Goal: Task Accomplishment & Management: Use online tool/utility

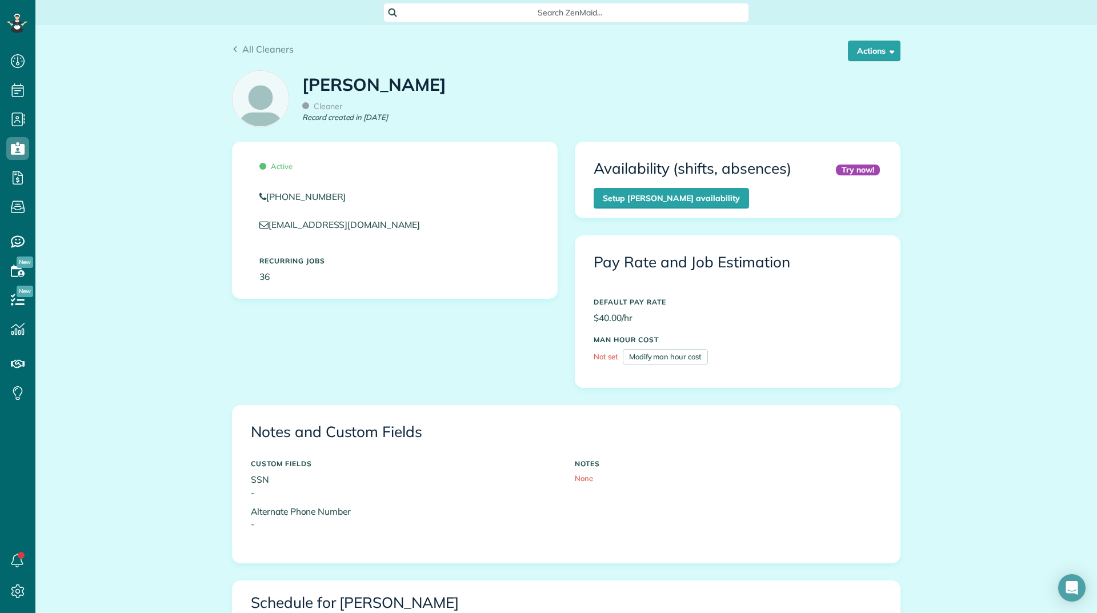
scroll to position [343, 0]
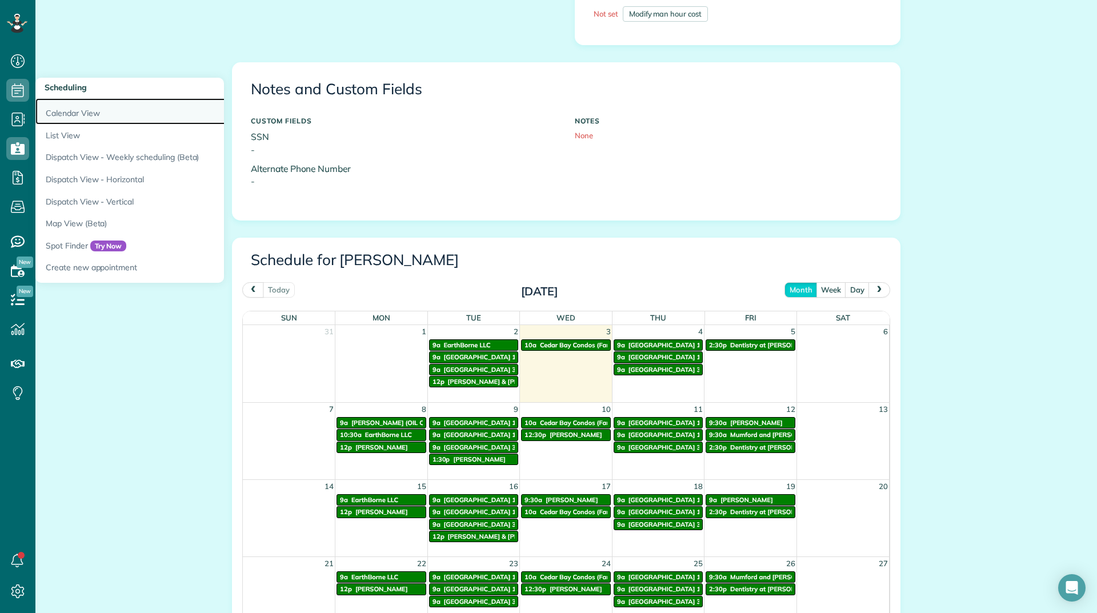
click at [49, 106] on link "Calendar View" at bounding box center [178, 111] width 286 height 26
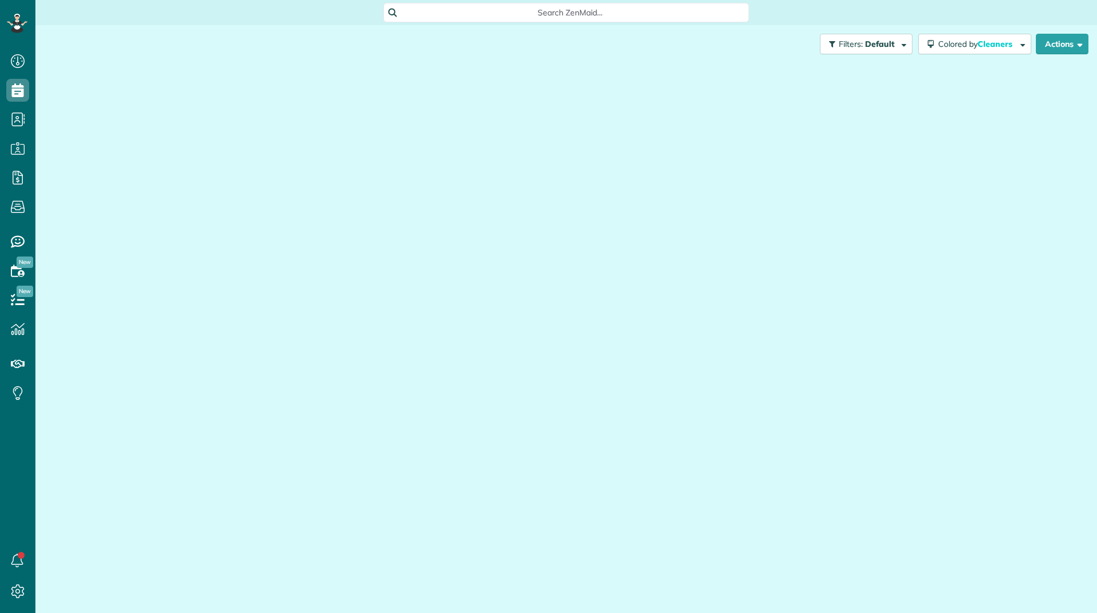
scroll to position [5, 5]
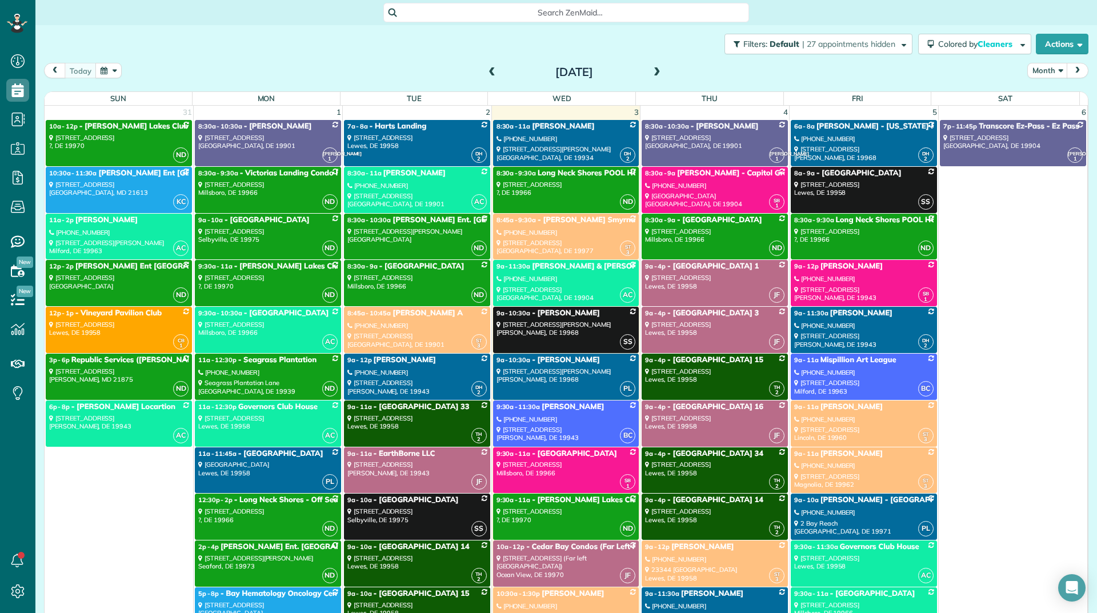
click at [645, 3] on div "Search ZenMaid…" at bounding box center [566, 12] width 366 height 19
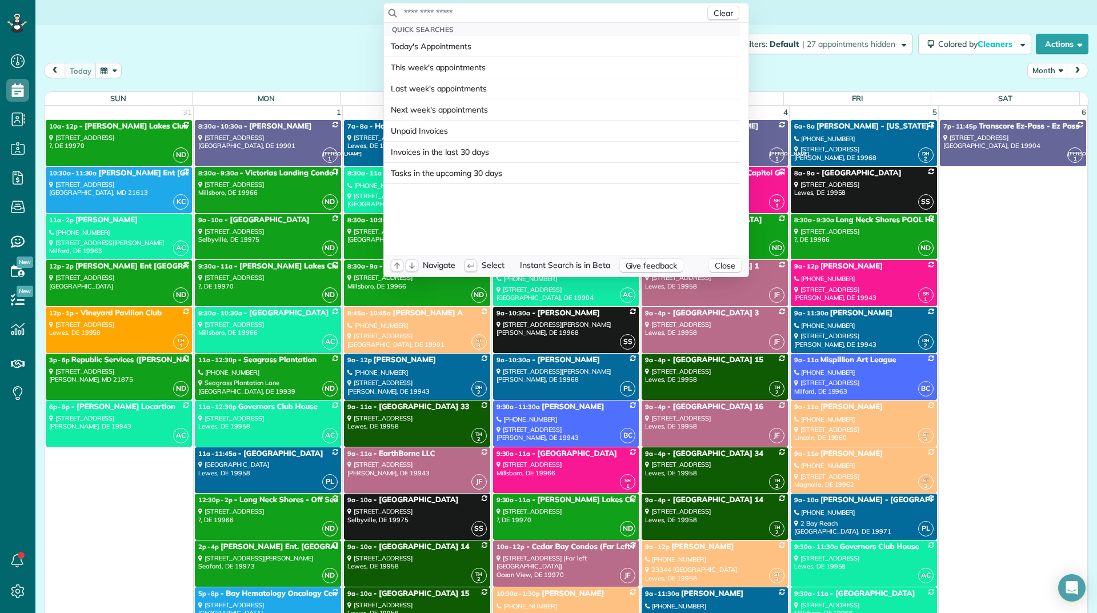
click at [629, 5] on div "Clear" at bounding box center [566, 12] width 365 height 19
click at [626, 15] on input "text" at bounding box center [554, 12] width 302 height 11
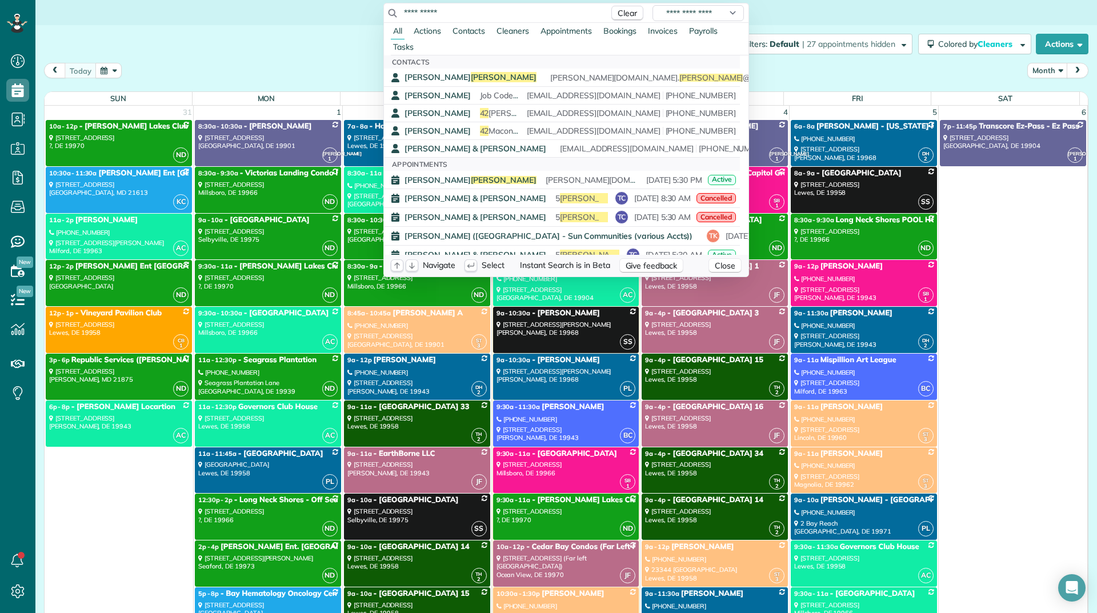
type input "**********"
click at [766, 12] on html "Dashboard Scheduling Calendar View List View Dispatch View - Weekly scheduling …" at bounding box center [548, 306] width 1097 height 613
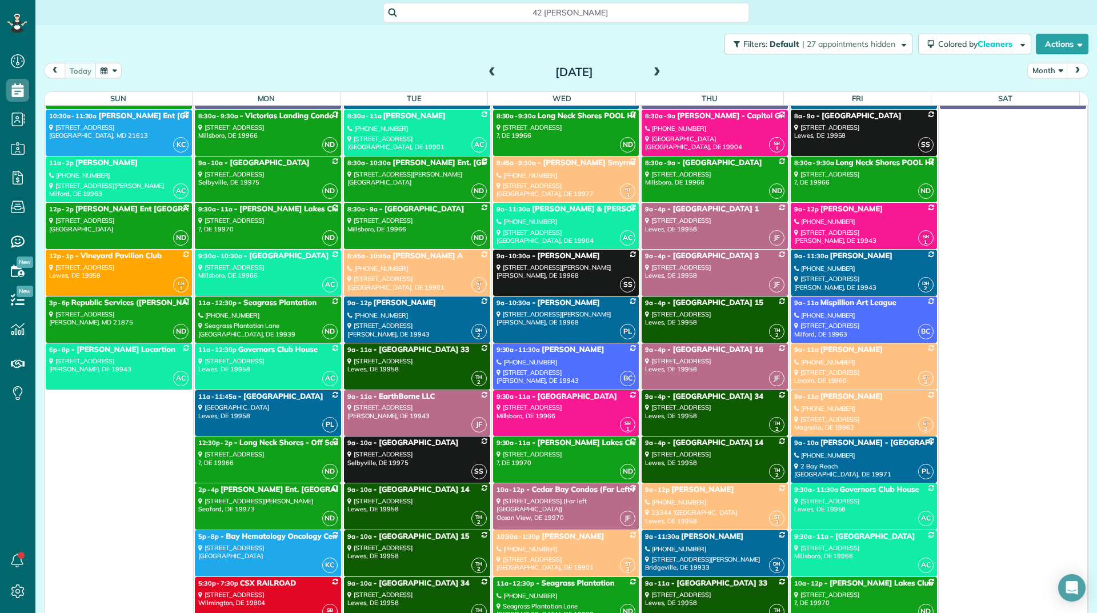
scroll to position [0, 0]
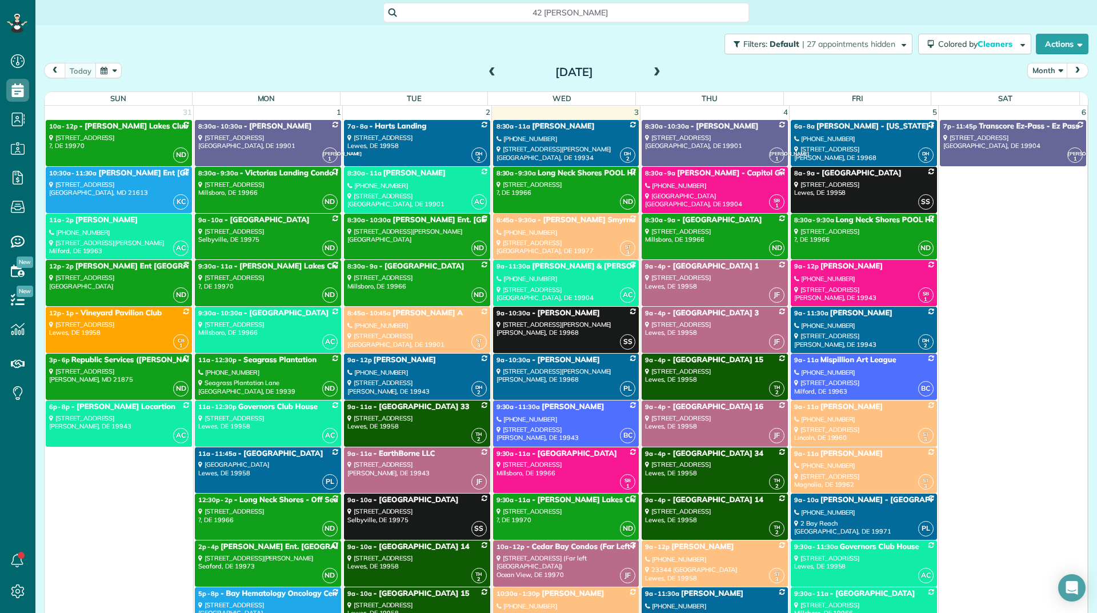
click at [487, 75] on span at bounding box center [492, 72] width 13 height 10
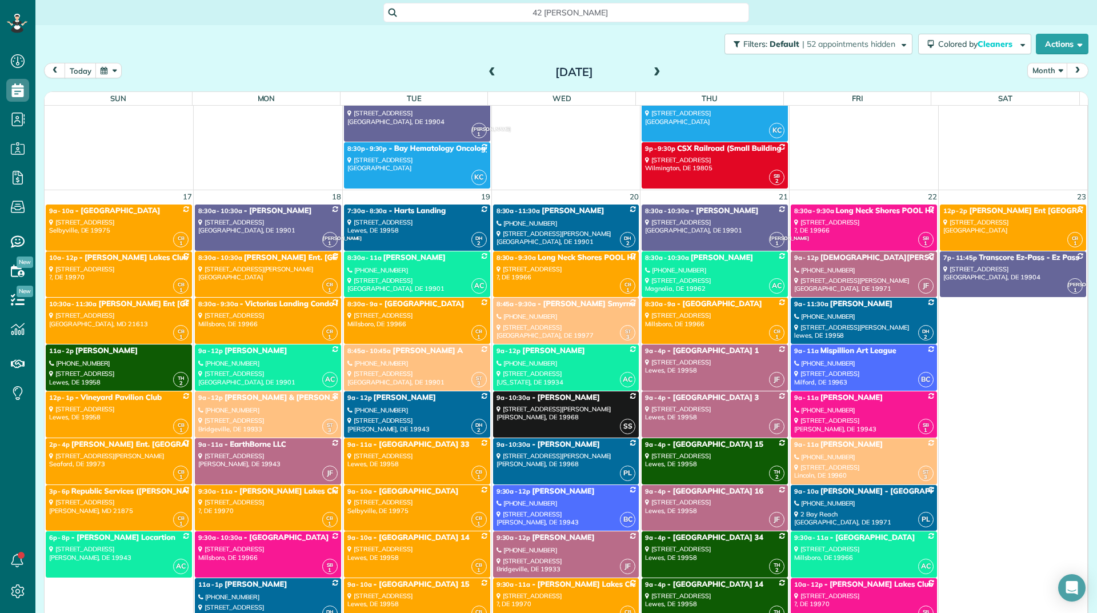
scroll to position [5485, 0]
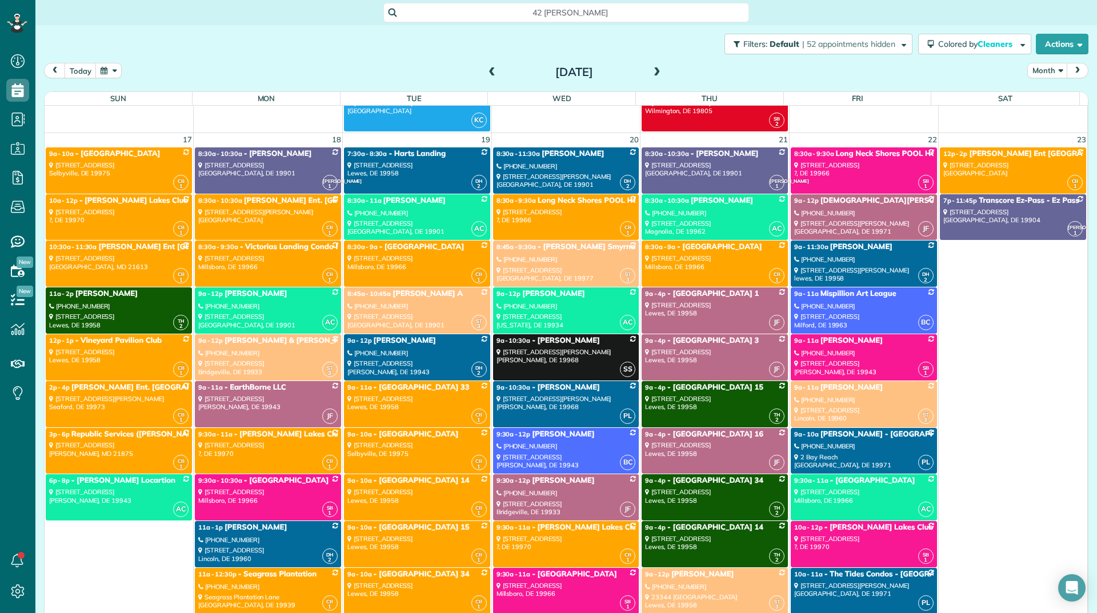
click at [863, 359] on div "245 Indian Point Rd Felton, DE 19943" at bounding box center [863, 367] width 139 height 17
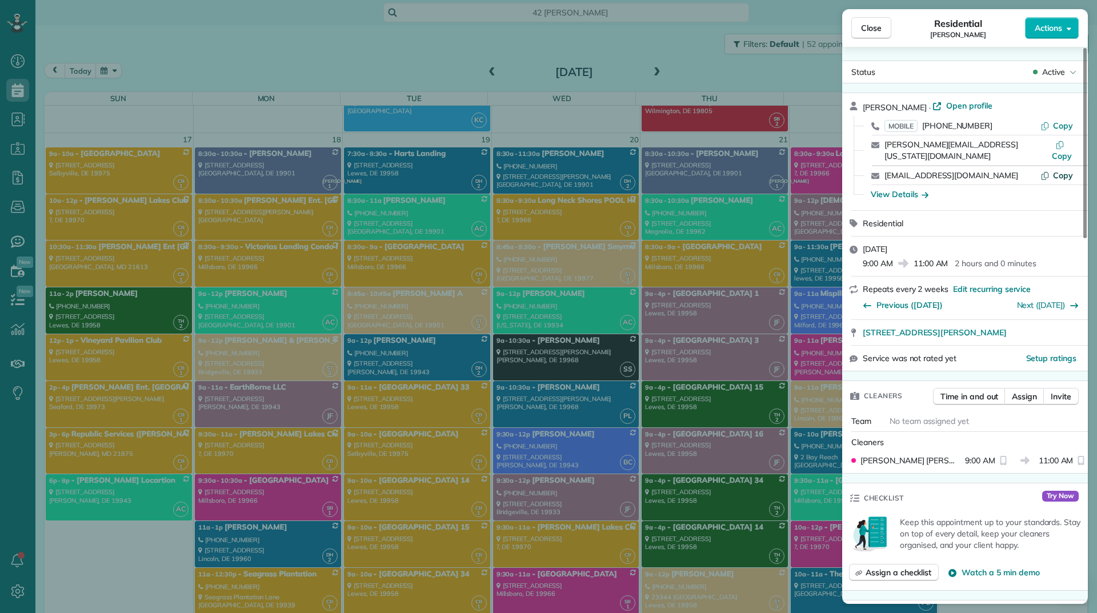
click at [1059, 170] on span "Copy" at bounding box center [1063, 175] width 20 height 10
